Goal: Information Seeking & Learning: Learn about a topic

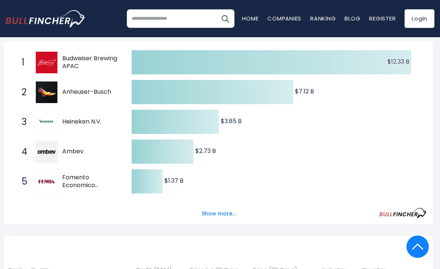
scroll to position [144, 2]
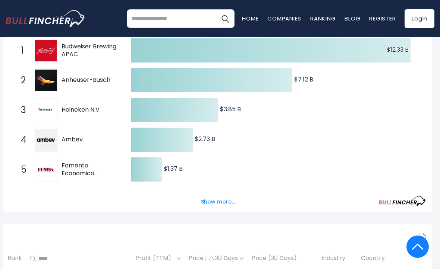
click at [231, 200] on button "Show more..." at bounding box center [217, 202] width 43 height 12
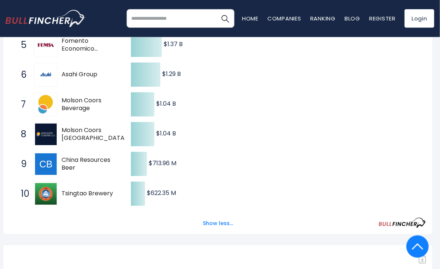
scroll to position [269, 2]
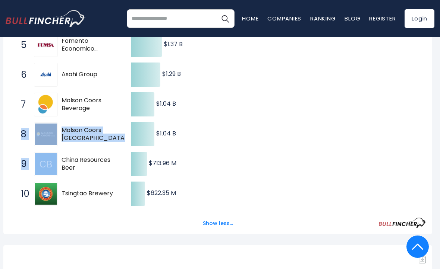
click at [77, 257] on div "Sign in to download table" at bounding box center [217, 259] width 428 height 9
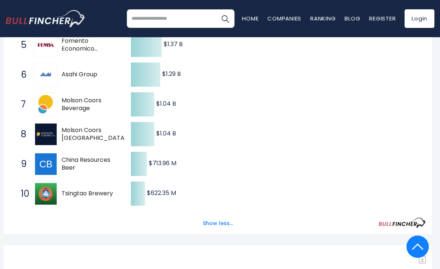
click at [71, 216] on div "Show less..." at bounding box center [218, 219] width 416 height 21
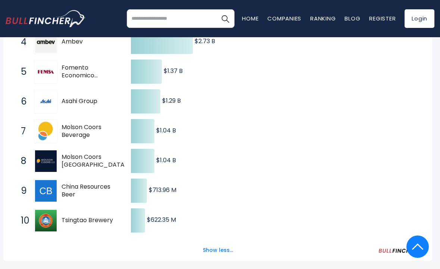
scroll to position [226, 2]
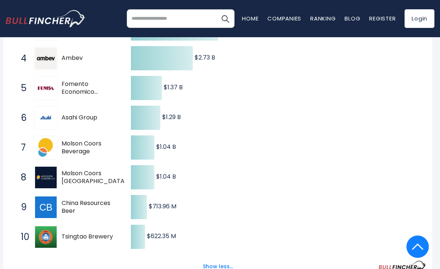
click at [10, 200] on icon "Created with Highcharts 12.1.2 $12.33 B ​ $12.33 B $7.12 B ​ $7.12 B $3.85 B ​ …" at bounding box center [218, 103] width 416 height 298
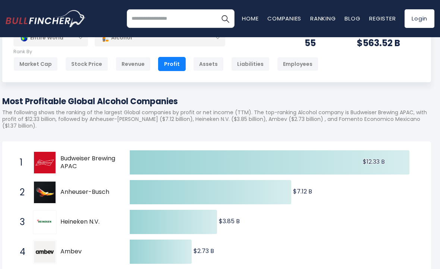
scroll to position [29, 3]
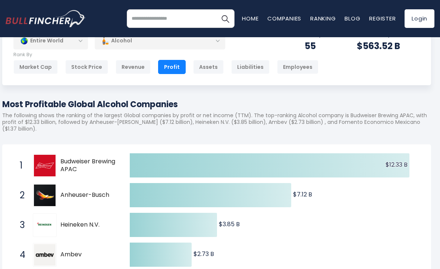
click at [204, 67] on div "Assets" at bounding box center [208, 67] width 31 height 14
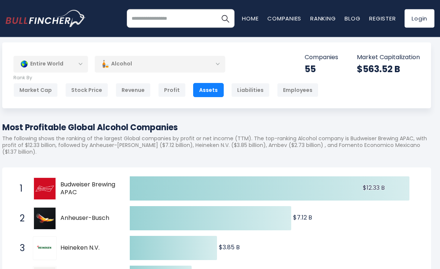
scroll to position [0, 3]
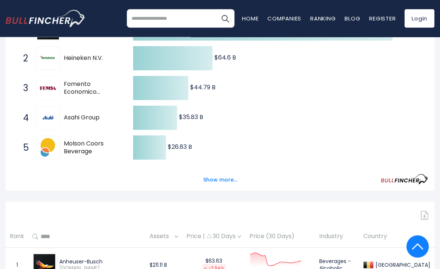
scroll to position [166, 0]
click at [220, 175] on button "Show more..." at bounding box center [220, 180] width 43 height 12
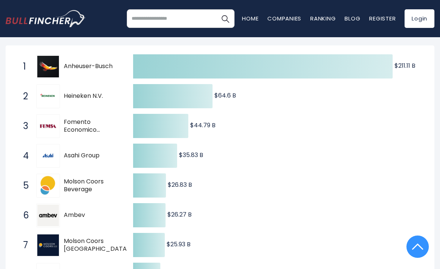
scroll to position [0, 0]
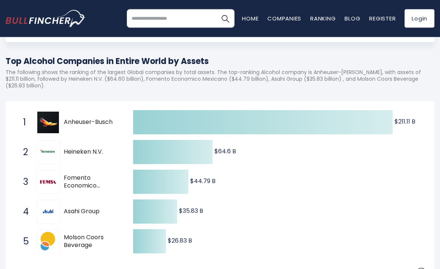
scroll to position [60, 0]
